Goal: Task Accomplishment & Management: Manage account settings

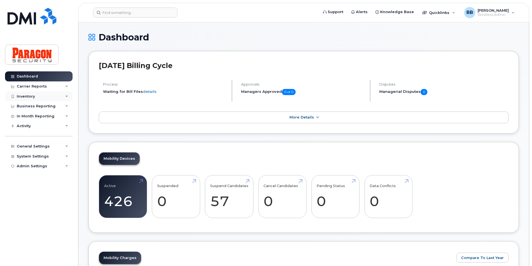
click at [33, 95] on div "Inventory" at bounding box center [26, 96] width 18 height 4
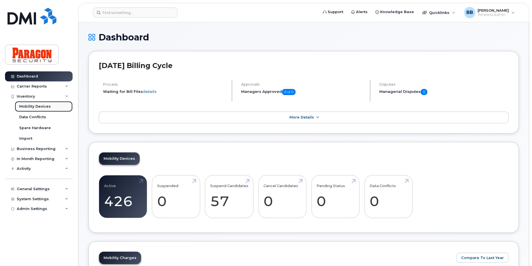
click at [41, 109] on div "Mobility Devices" at bounding box center [35, 106] width 32 height 5
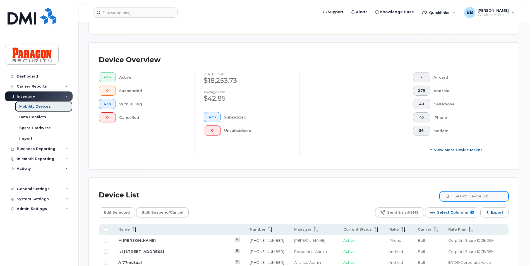
scroll to position [112, 0]
click at [495, 200] on input at bounding box center [474, 196] width 70 height 10
type input "1257"
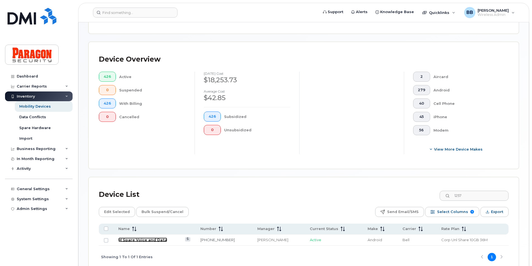
click at [152, 240] on link "M Spare Voice and Data" at bounding box center [142, 240] width 49 height 4
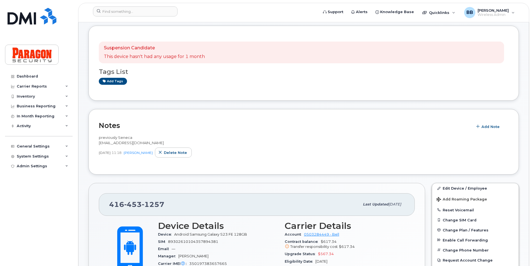
scroll to position [84, 0]
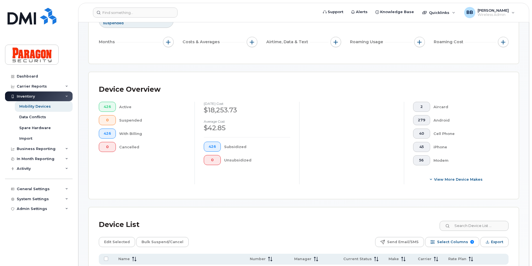
scroll to position [84, 0]
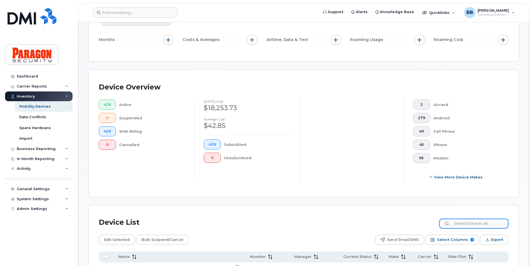
click at [480, 226] on input at bounding box center [474, 224] width 70 height 10
type input "1257"
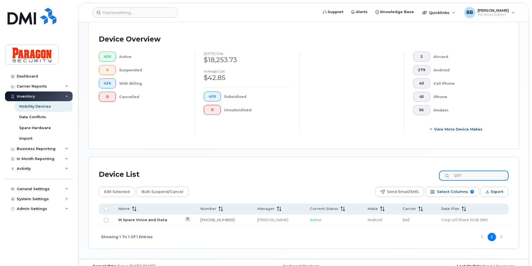
scroll to position [140, 0]
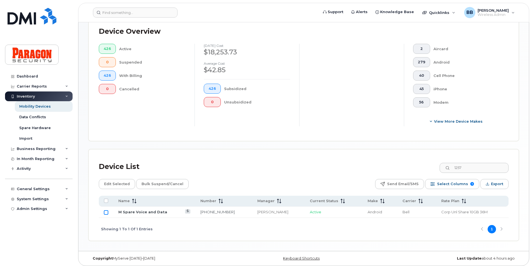
click at [106, 214] on input "Row Unselected" at bounding box center [106, 212] width 4 height 4
checkbox input "true"
click at [120, 183] on span "Edit Selected" at bounding box center [117, 184] width 26 height 8
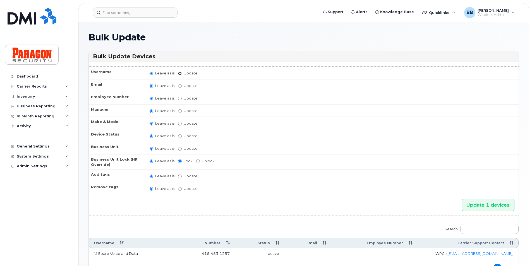
click at [179, 75] on input "Update" at bounding box center [180, 74] width 4 height 4
radio input "true"
radio input "false"
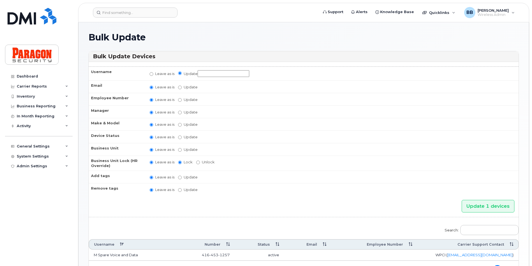
click at [207, 75] on input "Update" at bounding box center [224, 73] width 52 height 7
type input "F 3199lakeshore"
click at [180, 112] on input "Update Abinaya Shenbagamoorthy Alliance Admin Barb Burling Blue Administrator B…" at bounding box center [180, 113] width 4 height 4
radio input "true"
radio input "false"
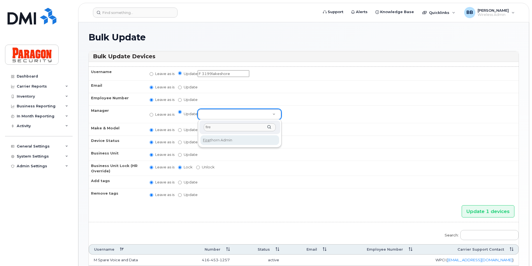
type input "fire"
select select "1891162"
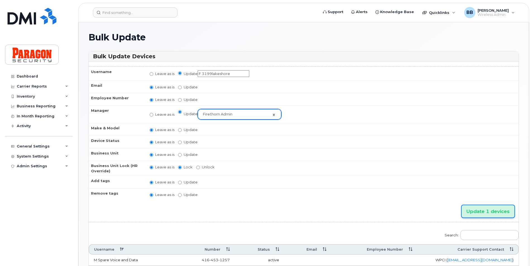
click at [495, 214] on input "Update 1 devices" at bounding box center [488, 211] width 53 height 13
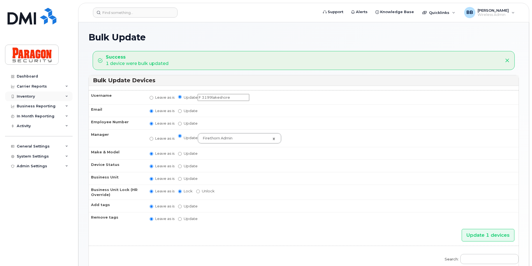
click at [26, 97] on div "Inventory" at bounding box center [26, 96] width 18 height 4
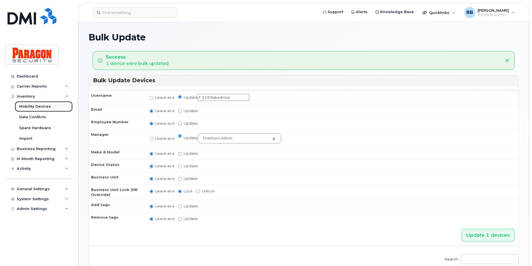
click at [26, 109] on div "Mobility Devices" at bounding box center [35, 106] width 32 height 5
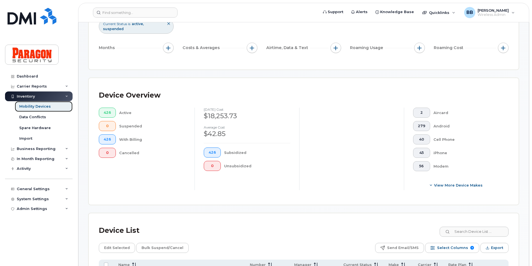
scroll to position [84, 0]
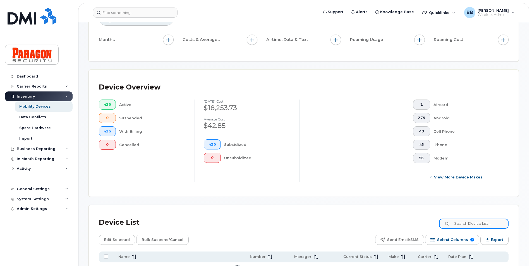
click at [489, 224] on input at bounding box center [474, 224] width 70 height 10
click at [485, 227] on input at bounding box center [474, 224] width 70 height 10
type input "1257"
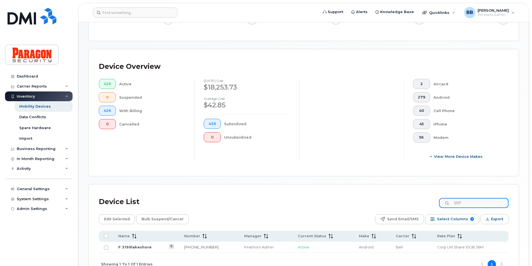
scroll to position [142, 0]
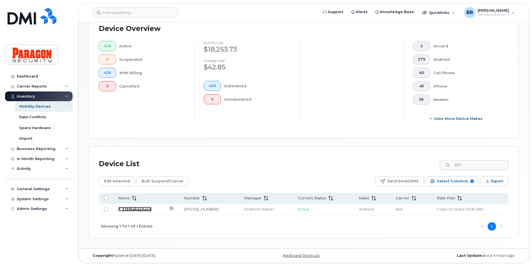
click at [130, 209] on link "F 3199lakeshore" at bounding box center [134, 209] width 33 height 4
click at [107, 209] on input "Row Unselected" at bounding box center [106, 210] width 4 height 4
checkbox input "true"
click at [115, 178] on span "Edit Selected" at bounding box center [117, 181] width 26 height 8
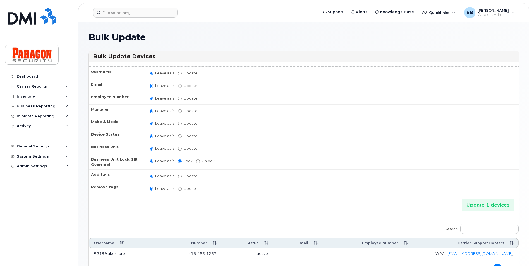
click at [184, 109] on label "Update [PERSON_NAME] Shenbagamoorthy Alliance Admin [PERSON_NAME] Blue Administ…" at bounding box center [188, 110] width 20 height 5
click at [182, 109] on input "Update [PERSON_NAME] Shenbagamoorthy Alliance Admin [PERSON_NAME] Blue Administ…" at bounding box center [180, 111] width 4 height 4
radio input "true"
radio input "false"
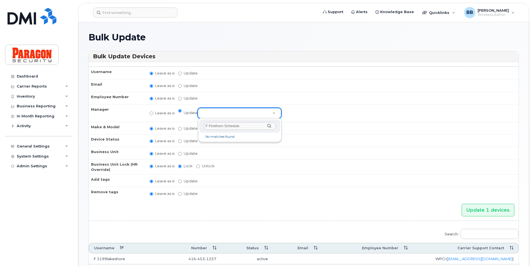
type input "F Firethorn Scheduler"
click at [34, 97] on div "Inventory" at bounding box center [26, 96] width 18 height 4
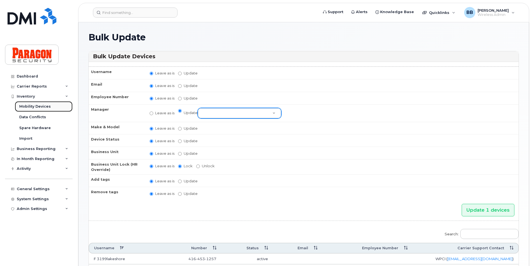
click at [35, 107] on div "Mobility Devices" at bounding box center [35, 106] width 32 height 5
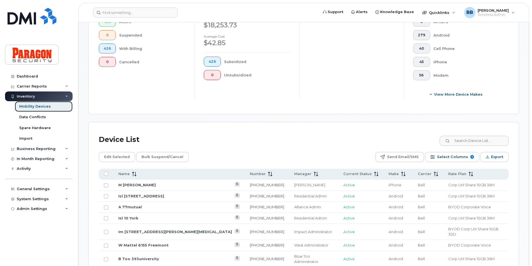
scroll to position [223, 0]
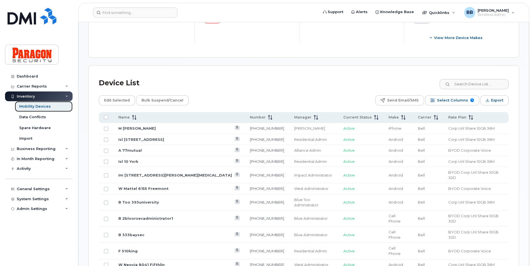
click at [43, 105] on div "Mobility Devices" at bounding box center [35, 106] width 32 height 5
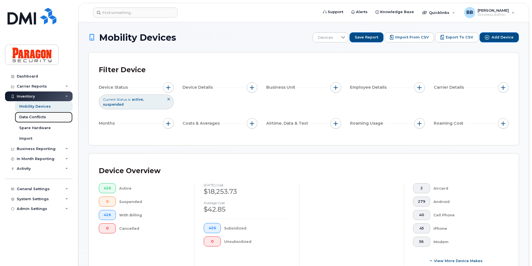
click at [41, 116] on div "Data Conflicts" at bounding box center [32, 117] width 27 height 5
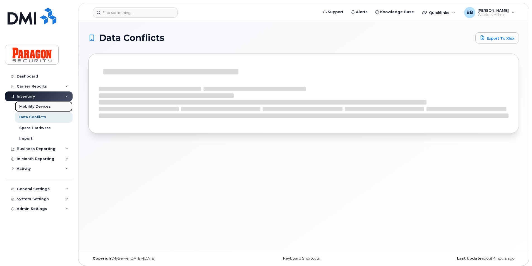
click at [41, 106] on div "Mobility Devices" at bounding box center [35, 106] width 32 height 5
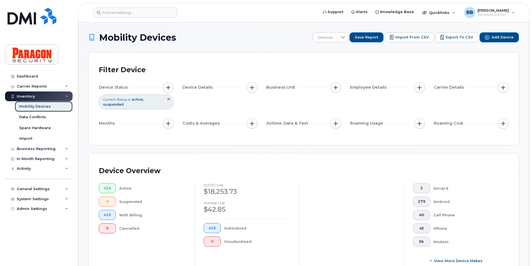
click at [41, 106] on div "Mobility Devices" at bounding box center [35, 106] width 32 height 5
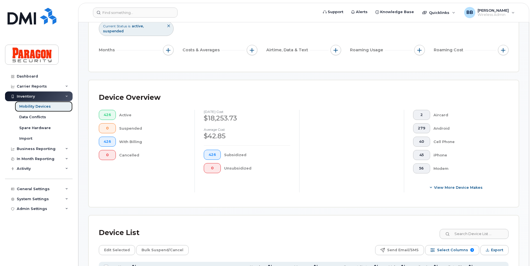
scroll to position [112, 0]
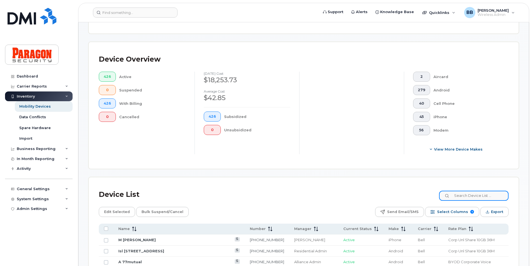
click at [500, 197] on input at bounding box center [474, 196] width 70 height 10
type input "1257"
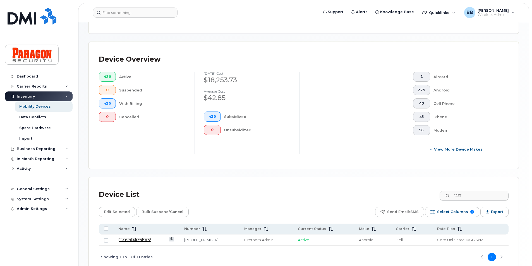
click at [135, 238] on link "F 3199lakeshore" at bounding box center [134, 240] width 33 height 4
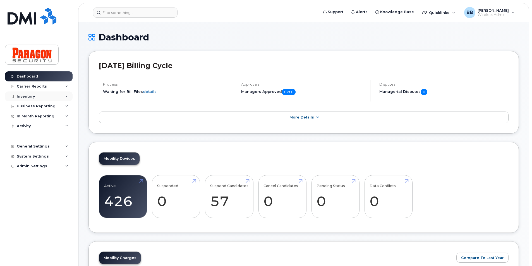
click at [30, 98] on div "Inventory" at bounding box center [26, 96] width 18 height 4
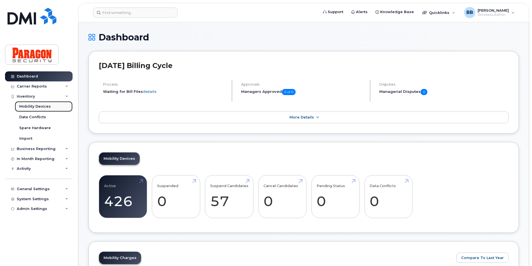
click at [33, 104] on div "Mobility Devices" at bounding box center [35, 106] width 32 height 5
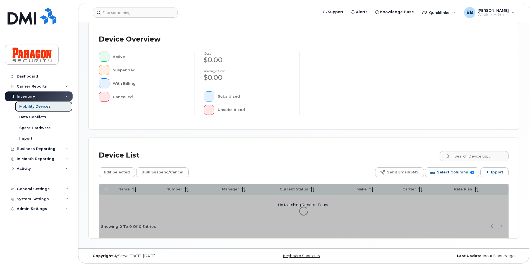
scroll to position [118, 0]
click at [473, 153] on input at bounding box center [474, 156] width 70 height 10
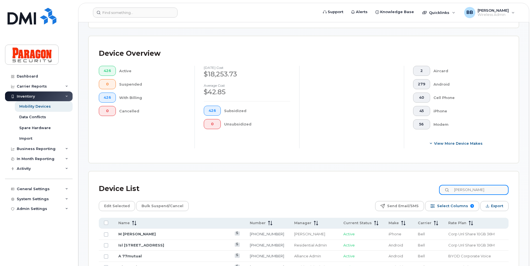
type input "[PERSON_NAME]"
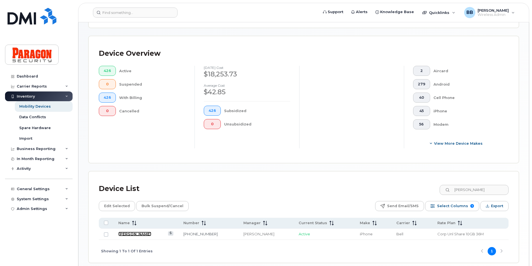
click at [138, 234] on link "[PERSON_NAME]" at bounding box center [134, 234] width 33 height 4
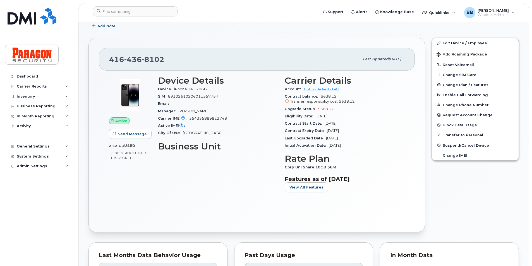
scroll to position [84, 0]
